Goal: Information Seeking & Learning: Understand process/instructions

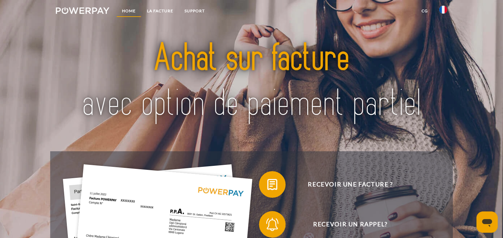
click at [123, 14] on link "Home" at bounding box center [128, 11] width 25 height 12
click at [426, 12] on link "CG" at bounding box center [425, 11] width 18 height 12
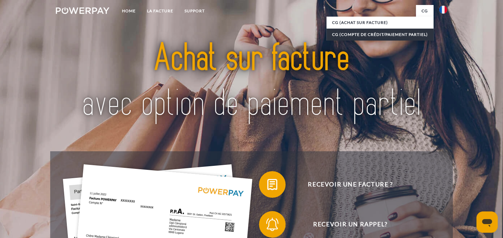
click at [344, 37] on link "CG (Compte de crédit/paiement partiel)" at bounding box center [379, 35] width 107 height 12
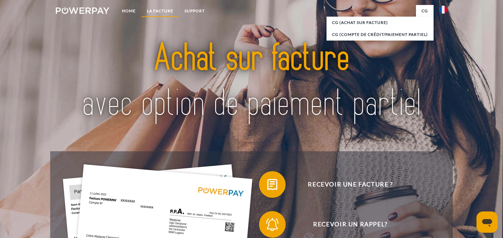
click at [164, 11] on link "LA FACTURE" at bounding box center [160, 11] width 38 height 12
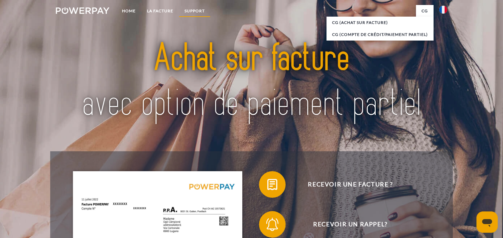
click at [198, 12] on link "Support" at bounding box center [195, 11] width 32 height 12
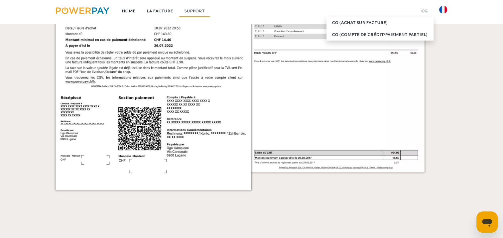
scroll to position [678, 0]
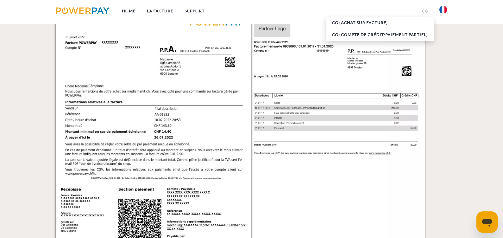
click at [77, 9] on img at bounding box center [83, 10] width 54 height 7
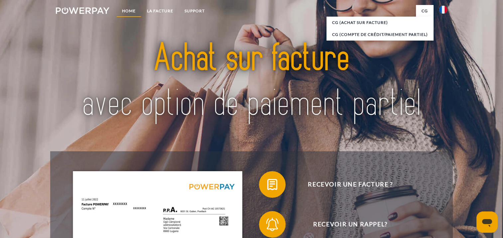
click at [127, 15] on link "Home" at bounding box center [128, 11] width 25 height 12
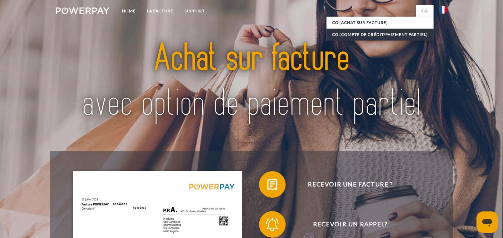
click at [373, 31] on link "CG (Compte de crédit/paiement partiel)" at bounding box center [379, 35] width 107 height 12
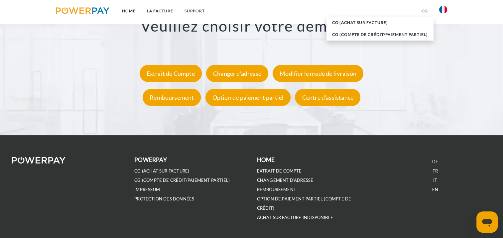
scroll to position [1263, 0]
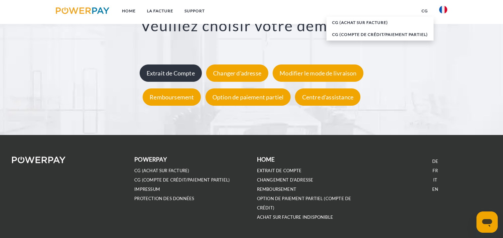
click at [174, 77] on div "Extrait de Compte" at bounding box center [171, 72] width 62 height 17
